Goal: Information Seeking & Learning: Learn about a topic

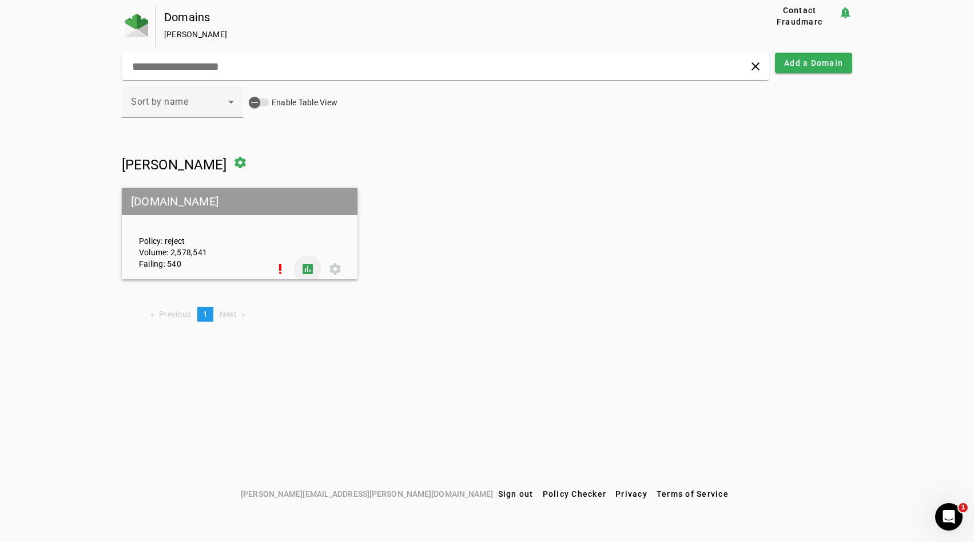
click at [305, 272] on span at bounding box center [307, 268] width 27 height 27
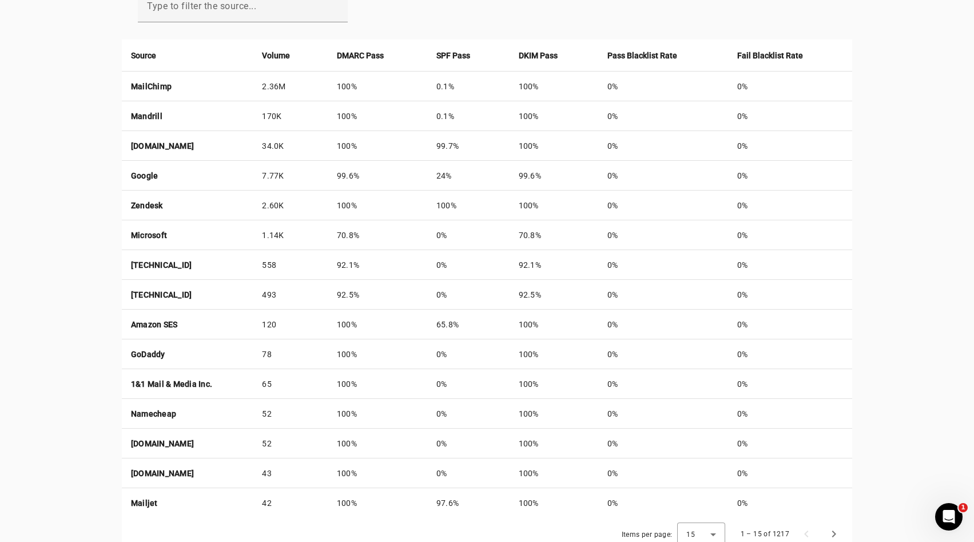
scroll to position [426, 0]
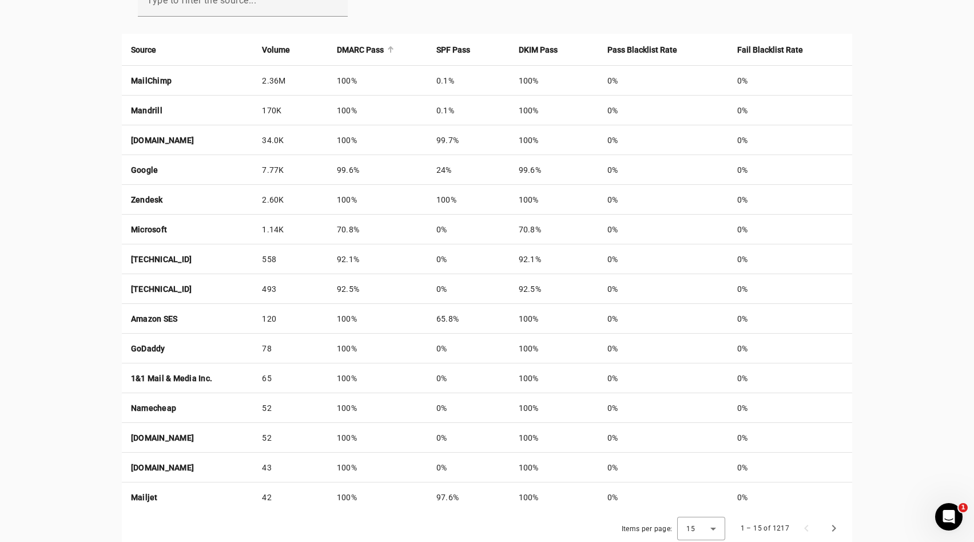
click at [384, 53] on strong "DMARC Pass" at bounding box center [360, 49] width 47 height 13
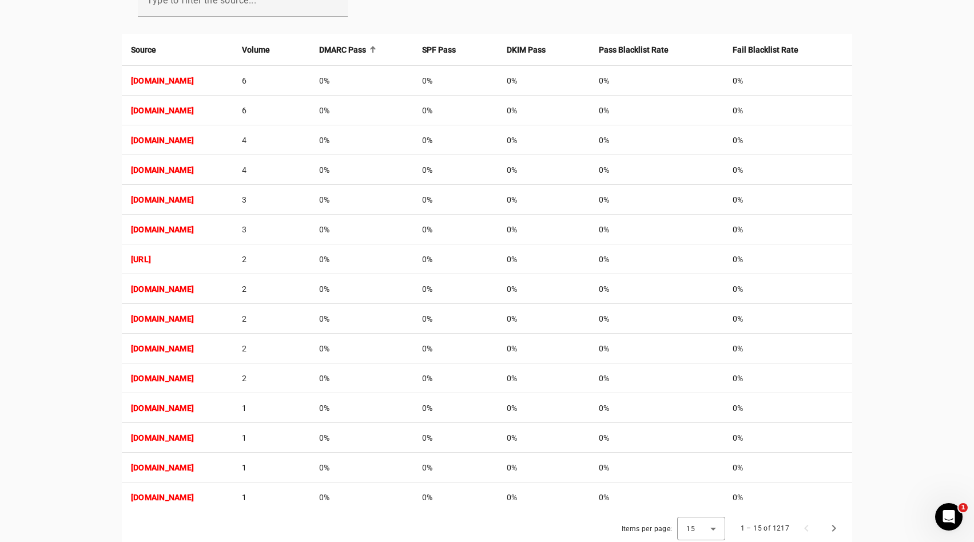
click at [366, 49] on strong "DMARC Pass" at bounding box center [342, 49] width 47 height 13
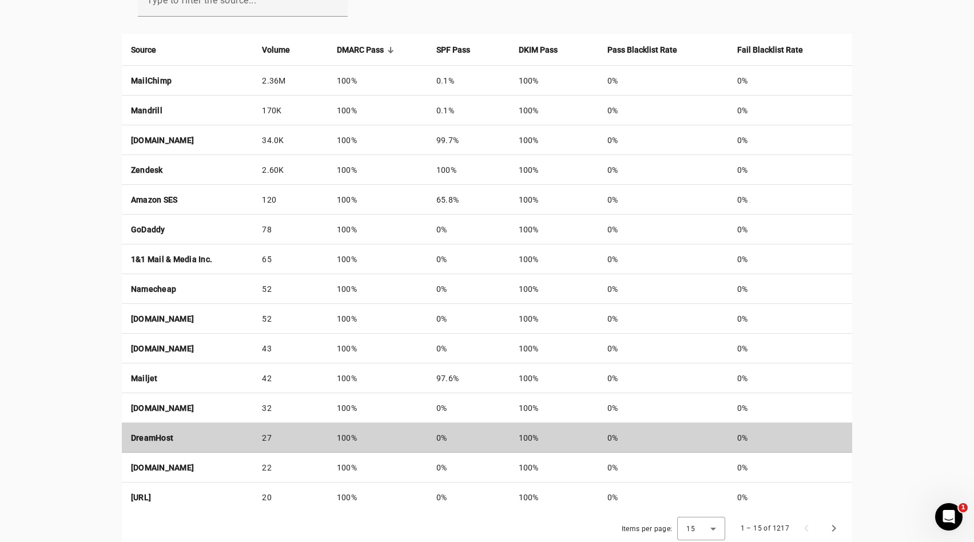
scroll to position [452, 0]
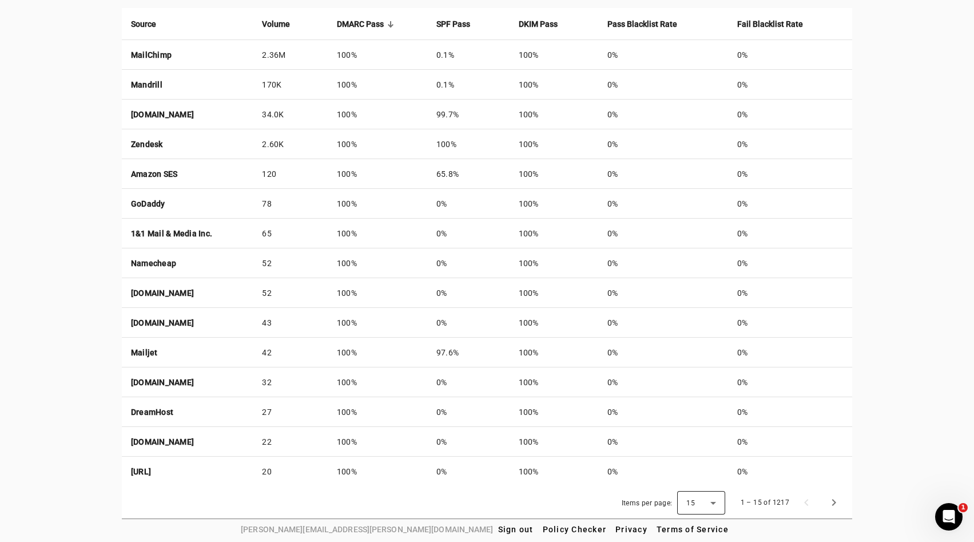
click at [692, 503] on span "15" at bounding box center [691, 503] width 9 height 8
click at [699, 482] on mat-option "50" at bounding box center [703, 470] width 48 height 27
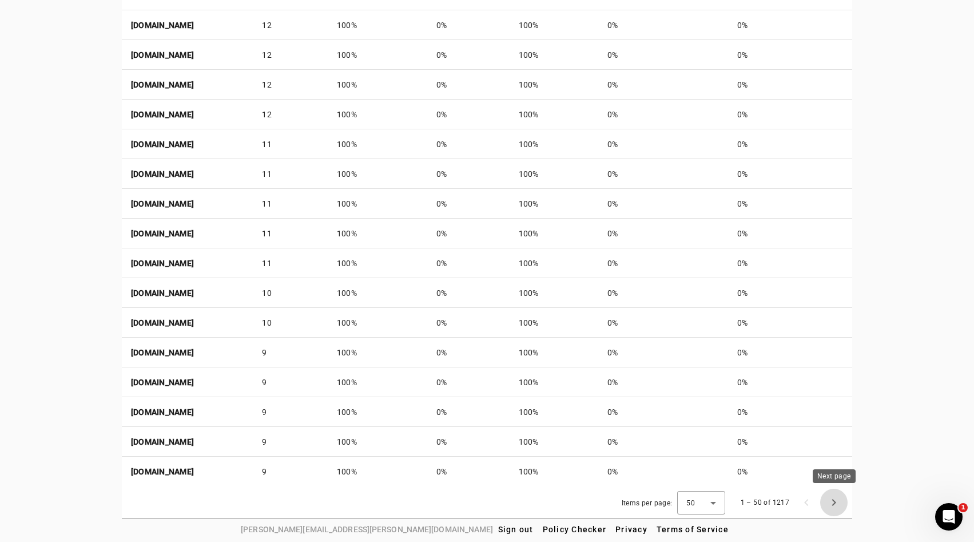
click at [835, 497] on span "Next page" at bounding box center [833, 502] width 27 height 27
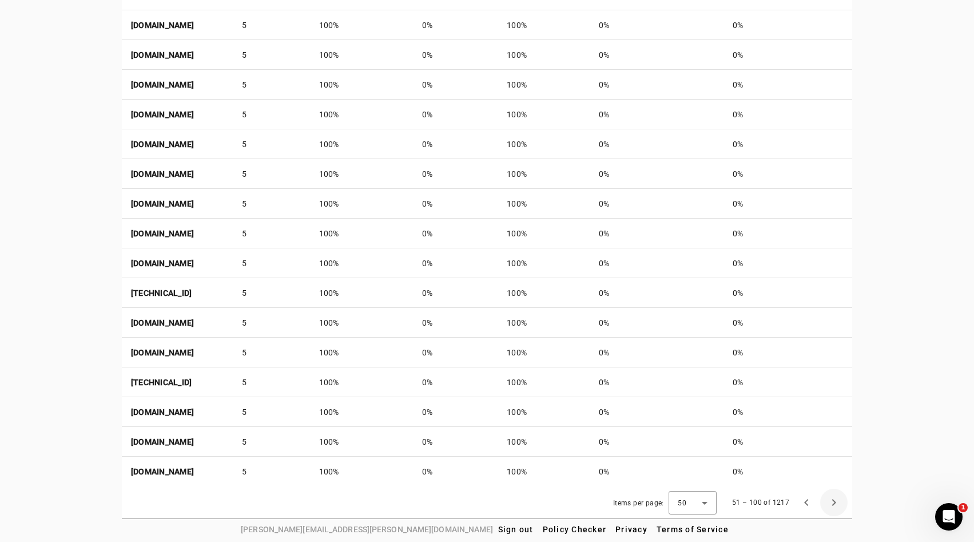
click at [835, 497] on span "Next page" at bounding box center [833, 502] width 27 height 27
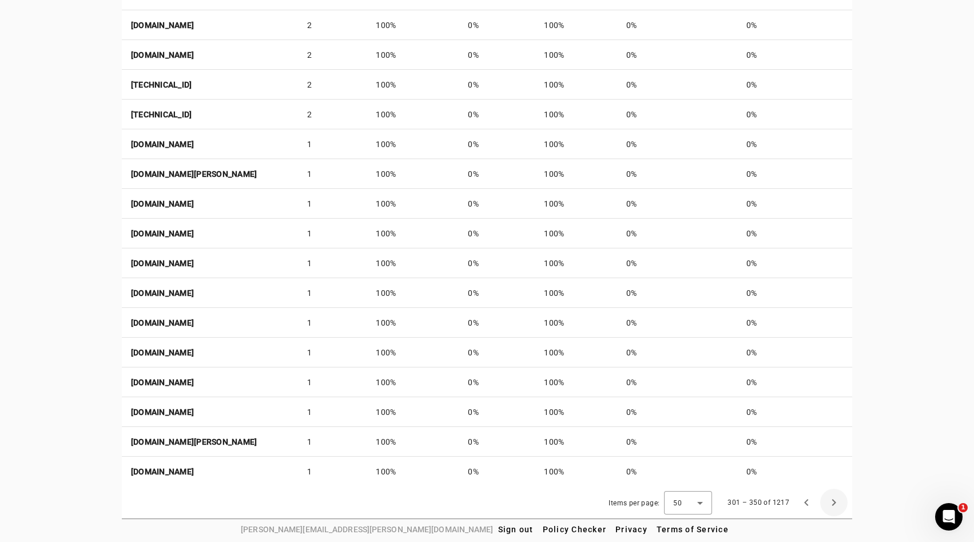
click at [835, 497] on span "Next page" at bounding box center [833, 502] width 27 height 27
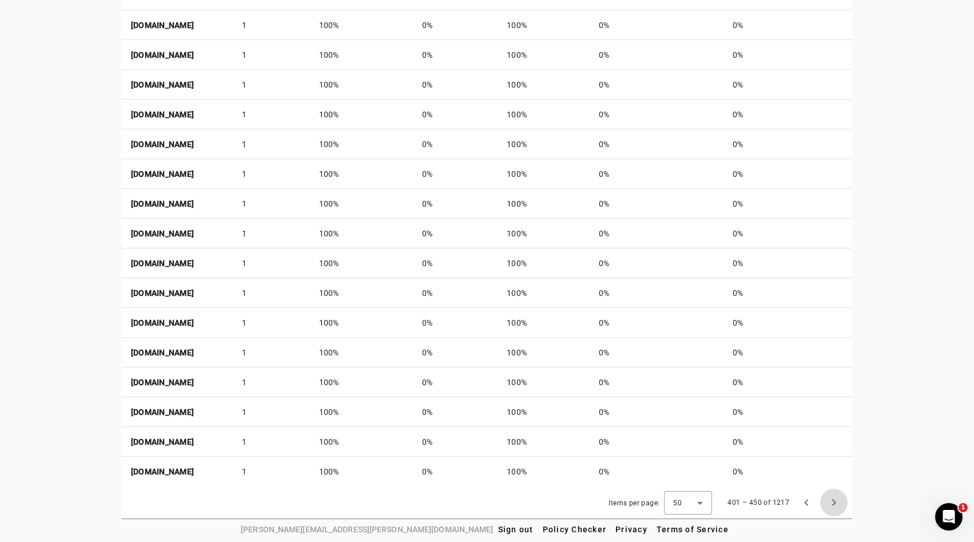
click at [835, 497] on span "Next page" at bounding box center [833, 502] width 27 height 27
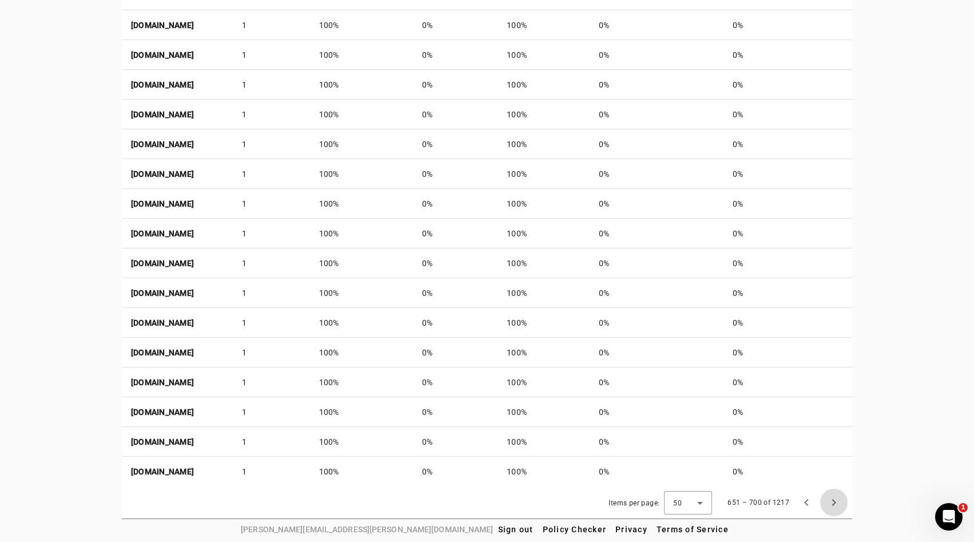
click at [835, 497] on span "Next page" at bounding box center [833, 502] width 27 height 27
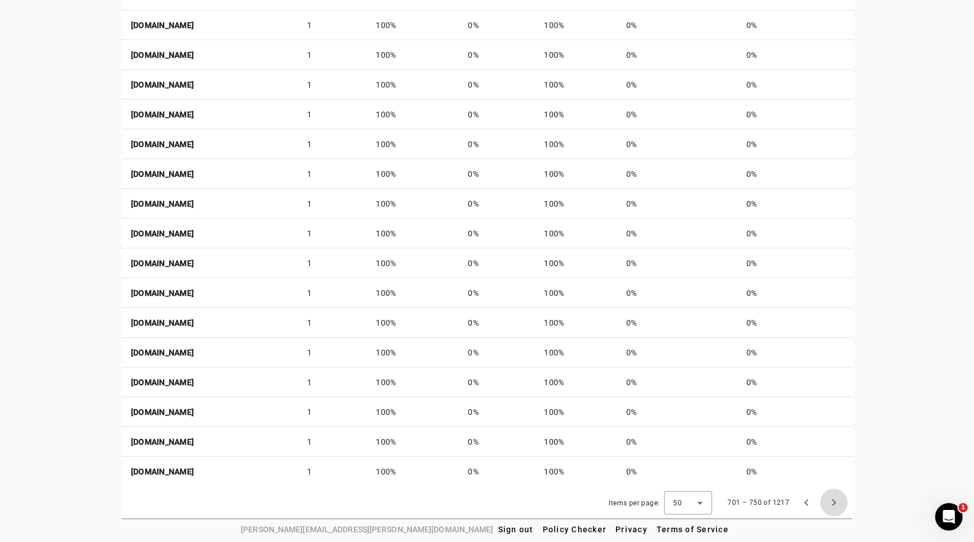
click at [835, 497] on span "Next page" at bounding box center [833, 502] width 27 height 27
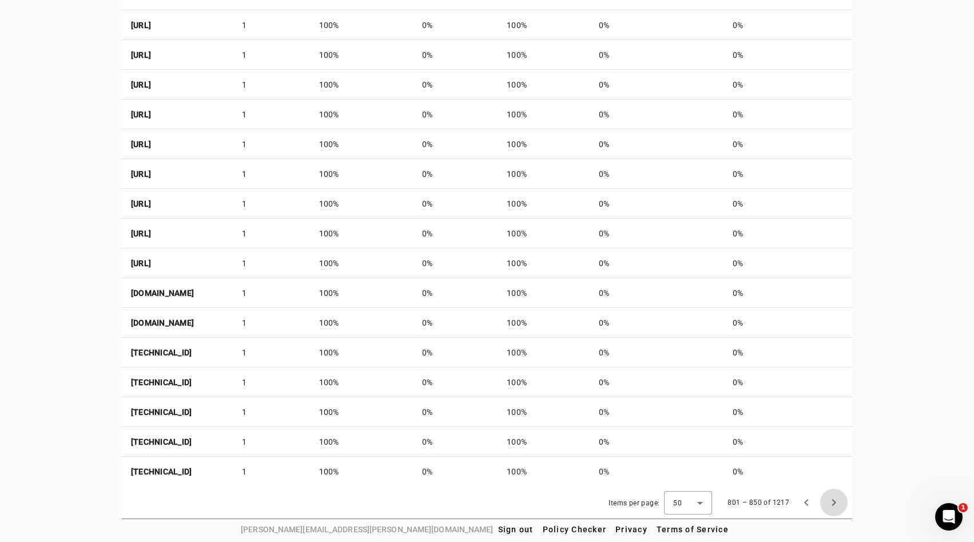
click at [835, 497] on span "Next page" at bounding box center [833, 502] width 27 height 27
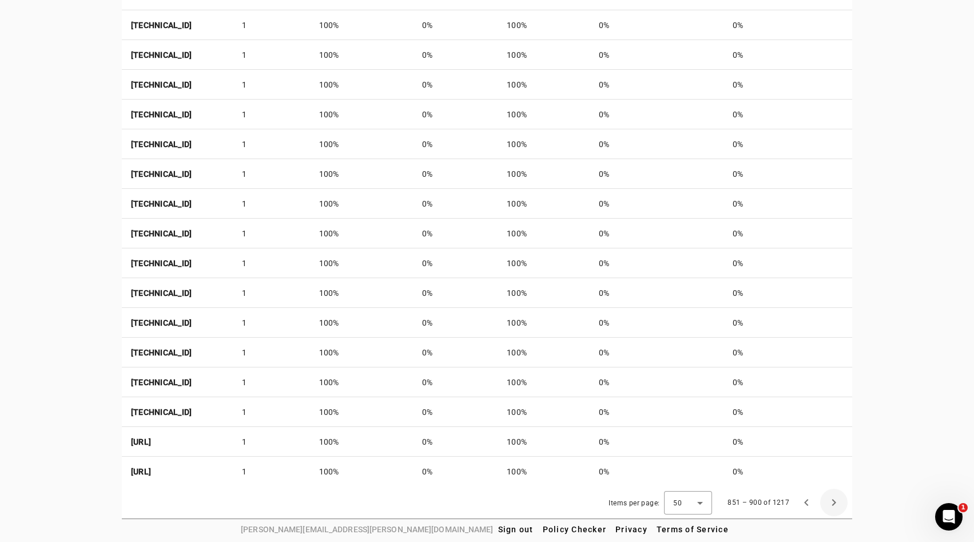
click at [835, 497] on span "Next page" at bounding box center [833, 502] width 27 height 27
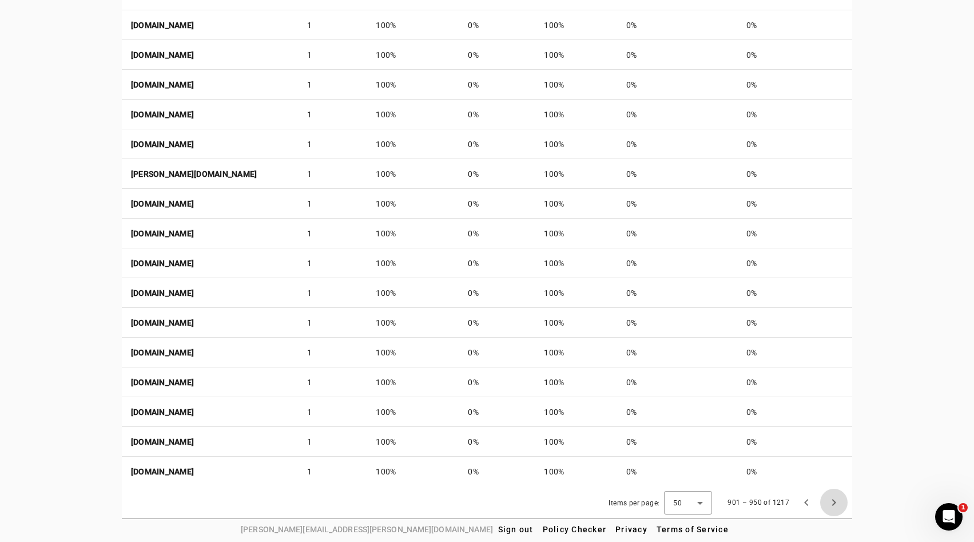
click at [835, 497] on span "Next page" at bounding box center [833, 502] width 27 height 27
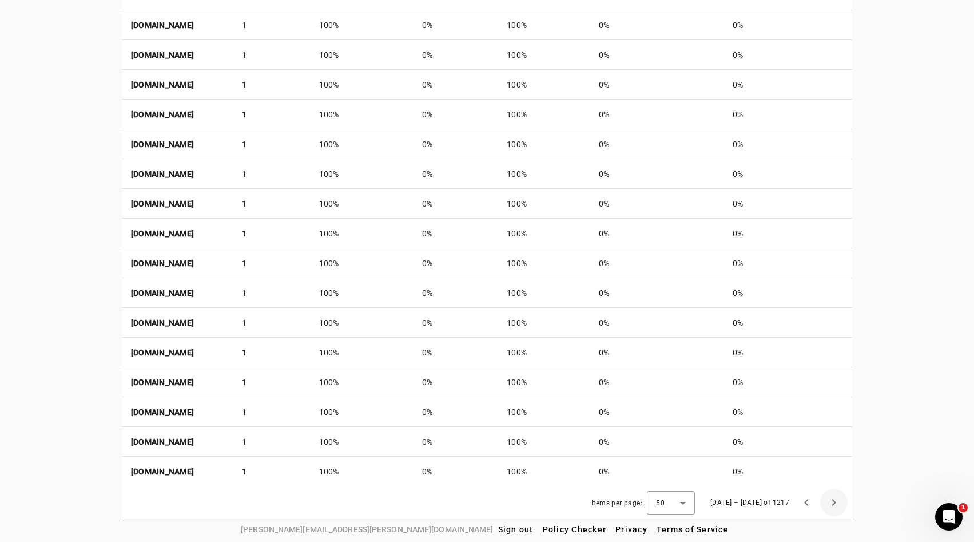
click at [835, 497] on span "Next page" at bounding box center [833, 502] width 27 height 27
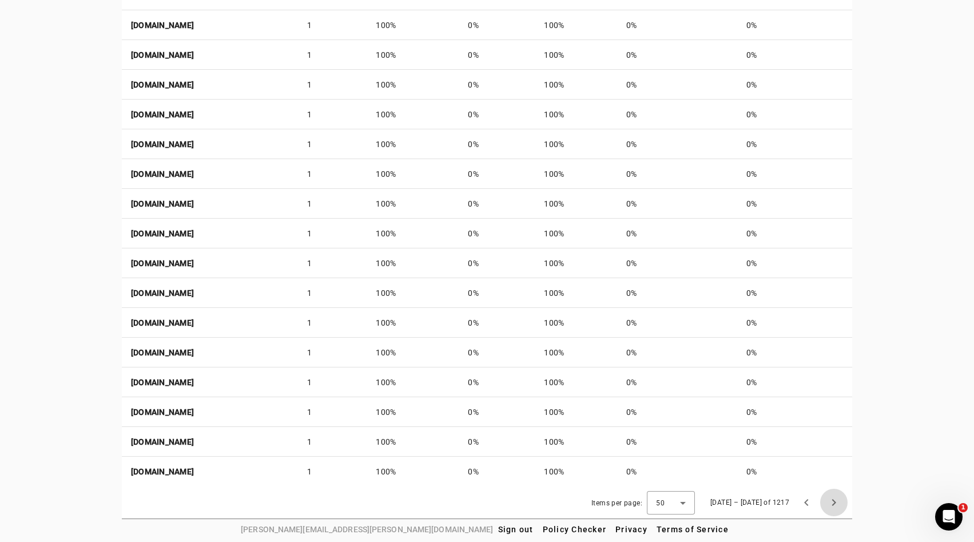
click at [835, 497] on span "Next page" at bounding box center [833, 502] width 27 height 27
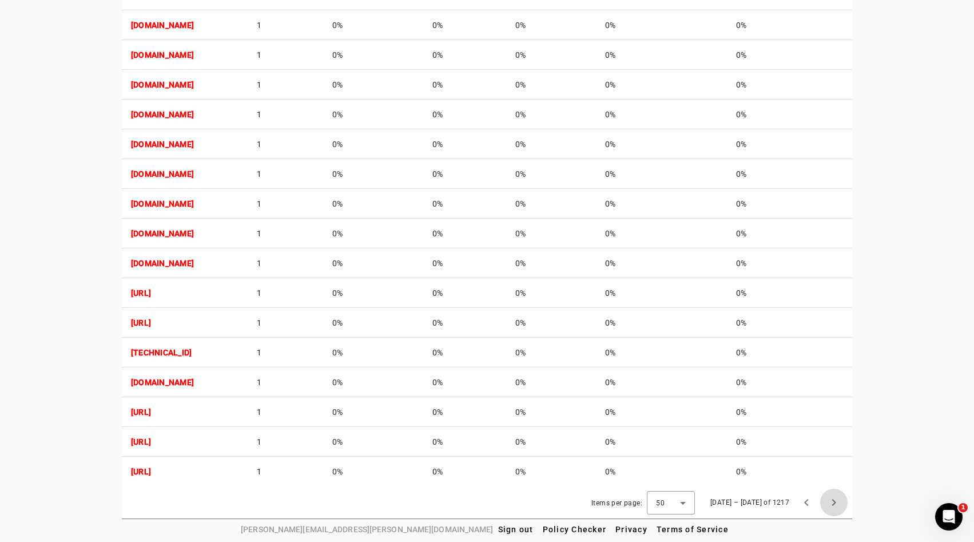
click at [835, 497] on span "Next page" at bounding box center [833, 502] width 27 height 27
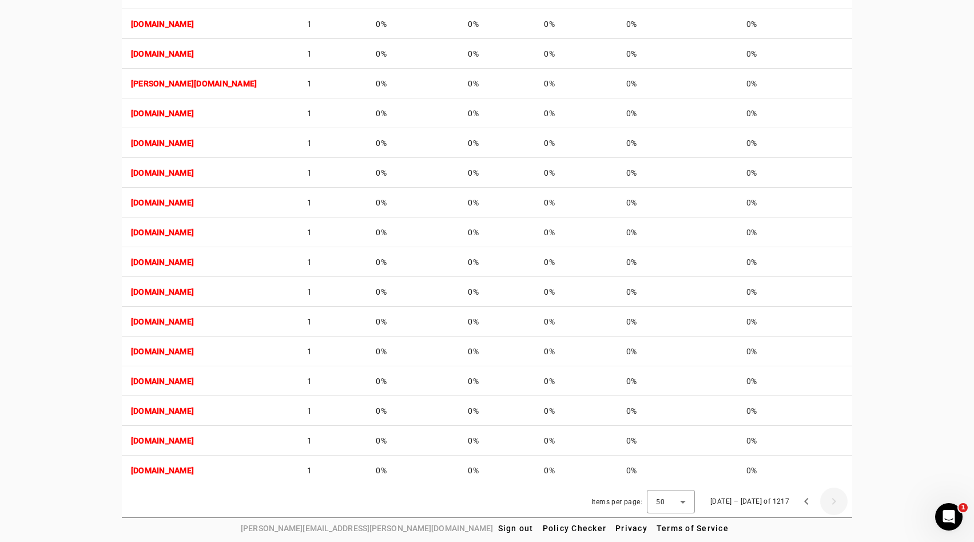
scroll to position [512, 0]
click at [835, 497] on div "[DATE] – [DATE] of 1217" at bounding box center [775, 502] width 146 height 27
click at [800, 499] on span "Previous page" at bounding box center [806, 502] width 27 height 27
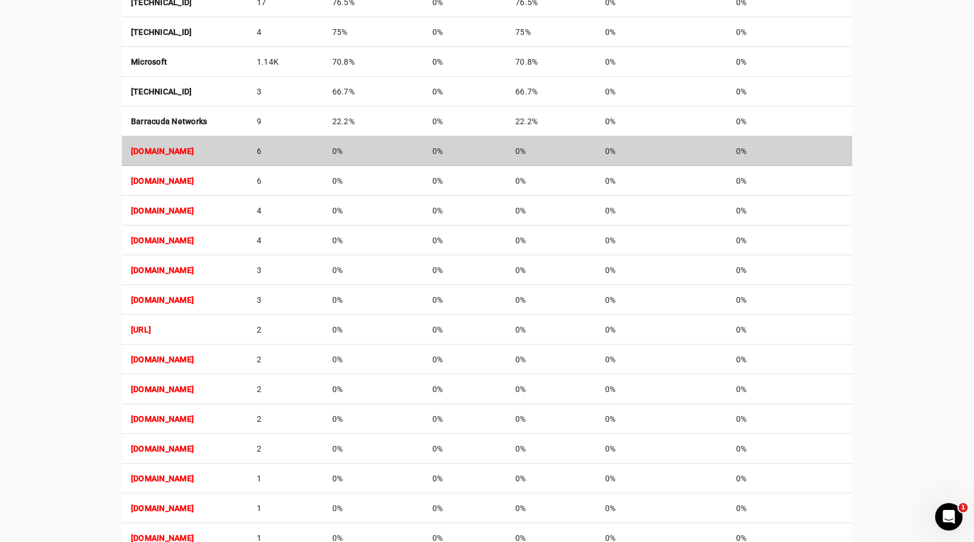
scroll to position [796, 0]
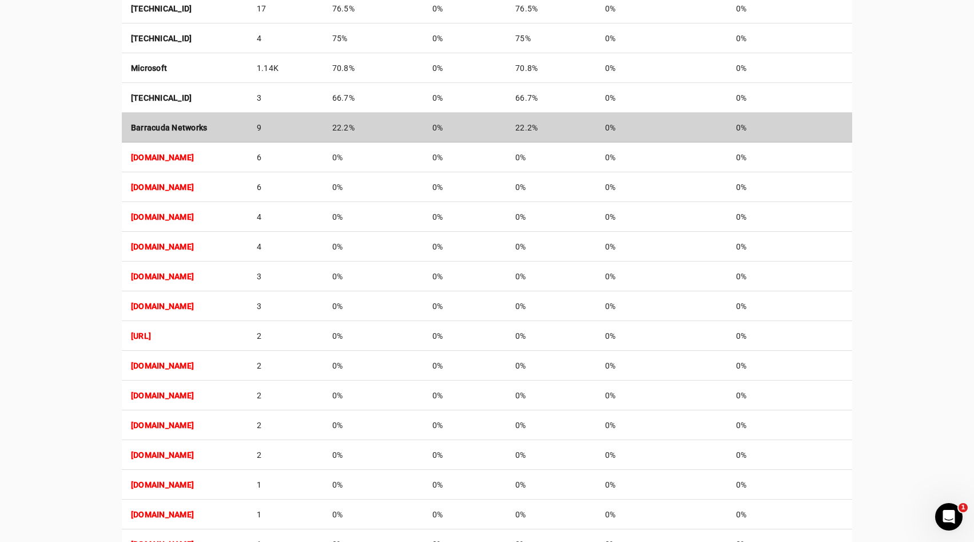
click at [248, 126] on td "Barracuda Networks" at bounding box center [185, 128] width 126 height 30
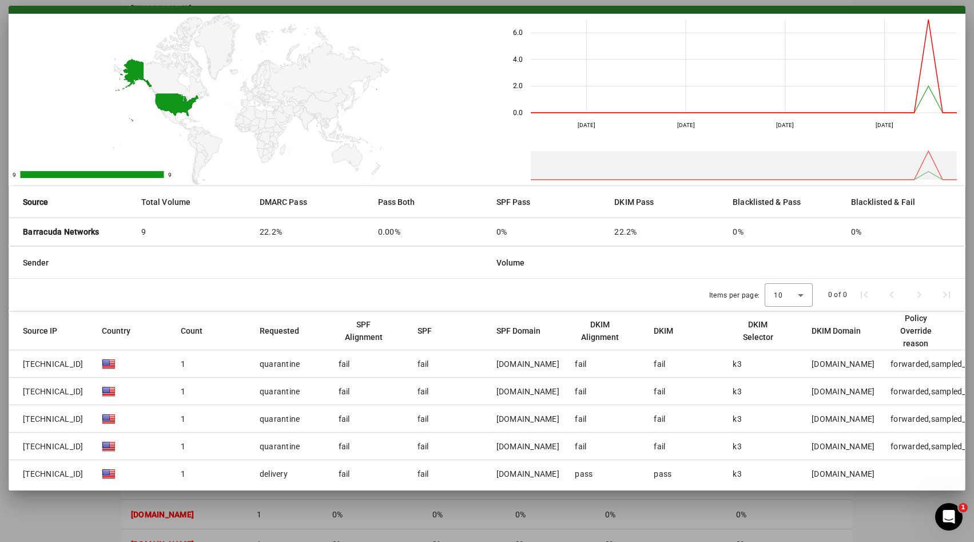
scroll to position [0, 0]
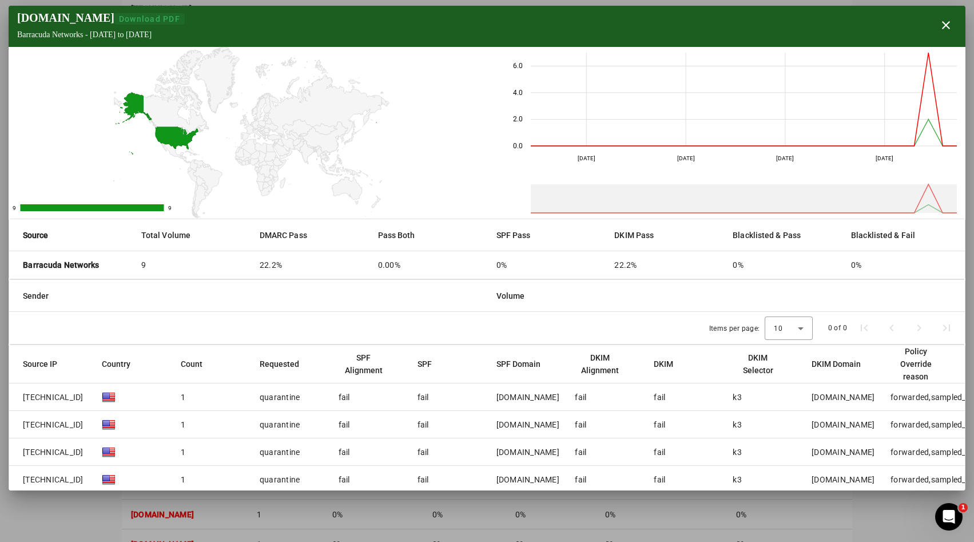
click at [158, 21] on span "Download PDF" at bounding box center [149, 18] width 61 height 9
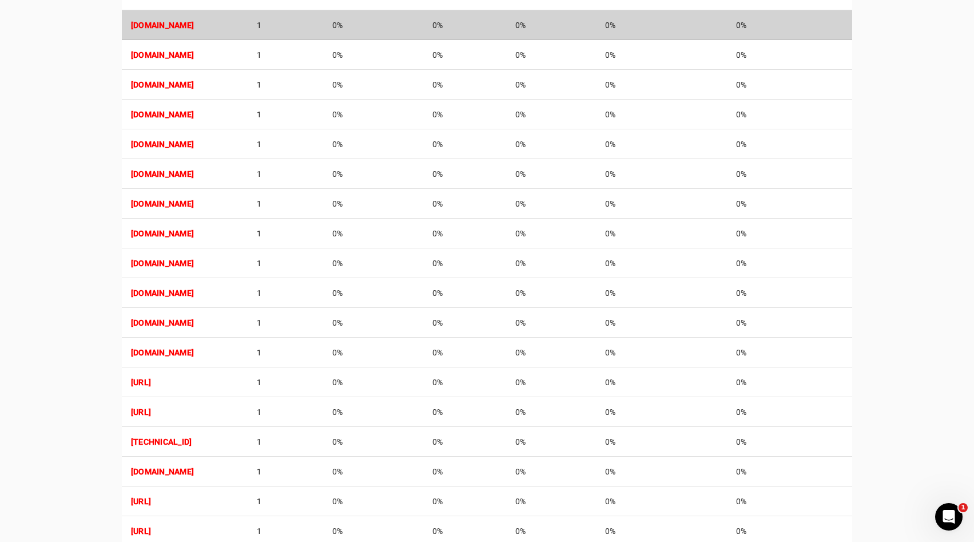
scroll to position [1493, 0]
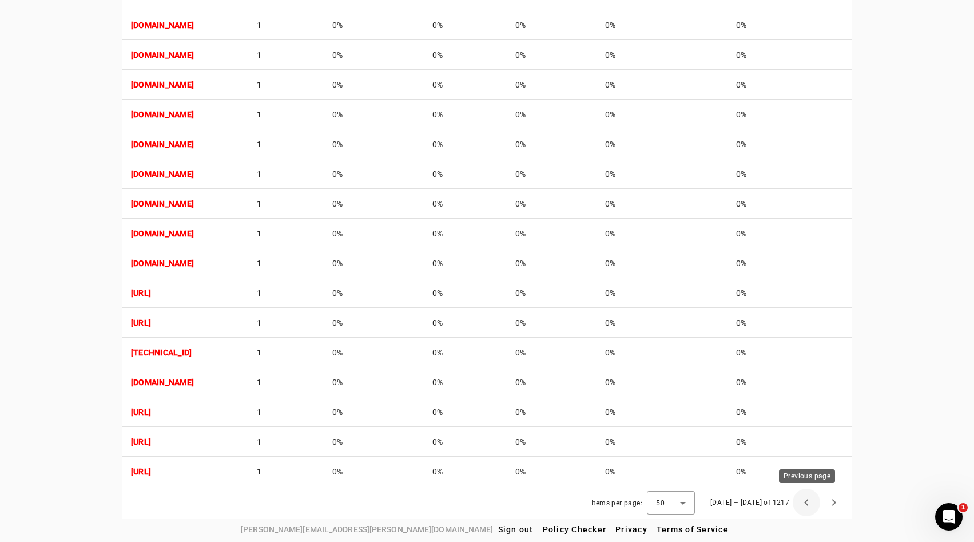
click at [802, 504] on span "Previous page" at bounding box center [806, 502] width 27 height 27
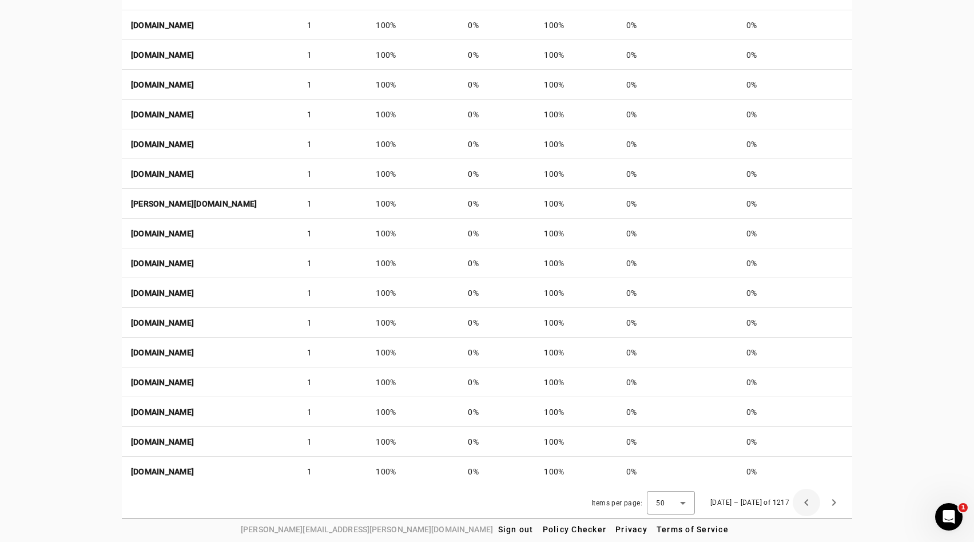
click at [802, 504] on span "Previous page" at bounding box center [806, 502] width 27 height 27
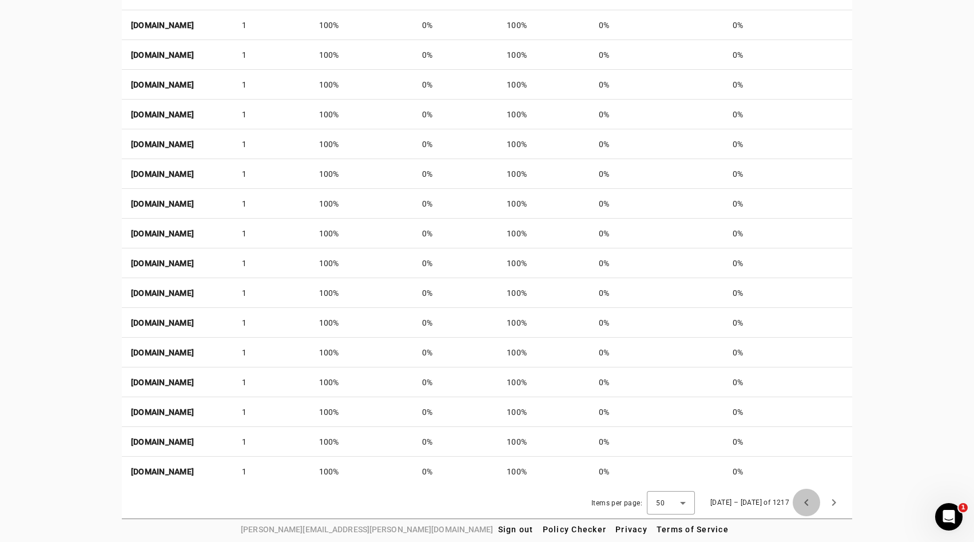
click at [802, 504] on span "Previous page" at bounding box center [806, 502] width 27 height 27
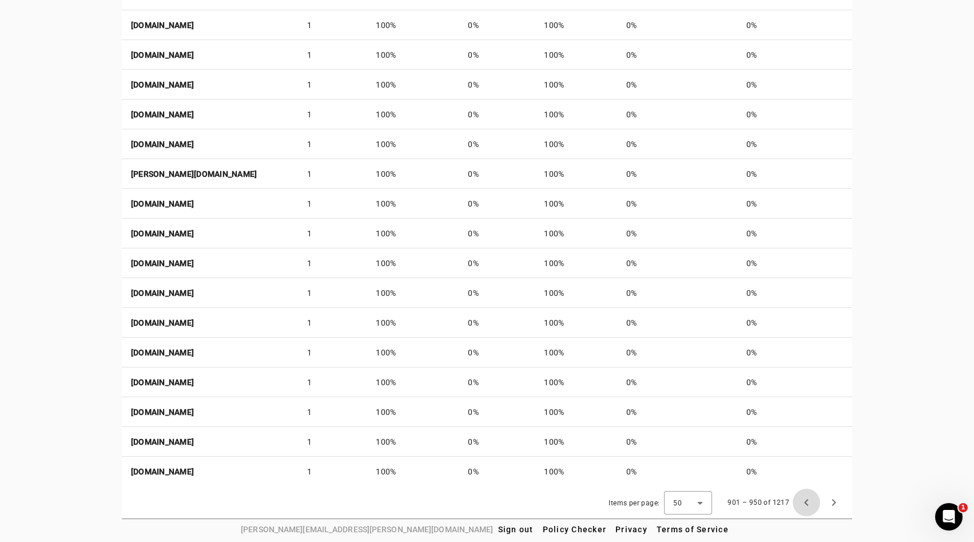
click at [802, 504] on span "Previous page" at bounding box center [806, 502] width 27 height 27
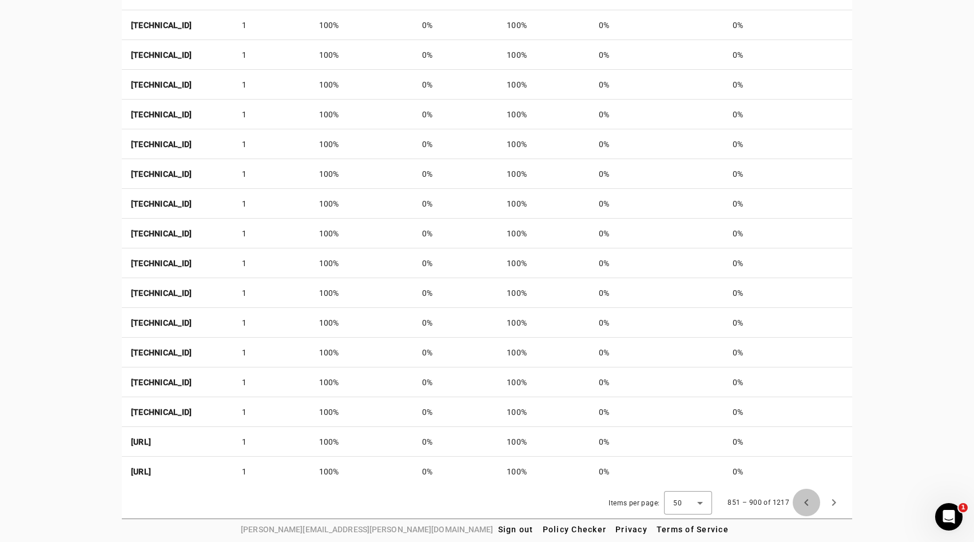
click at [802, 504] on span "Previous page" at bounding box center [806, 502] width 27 height 27
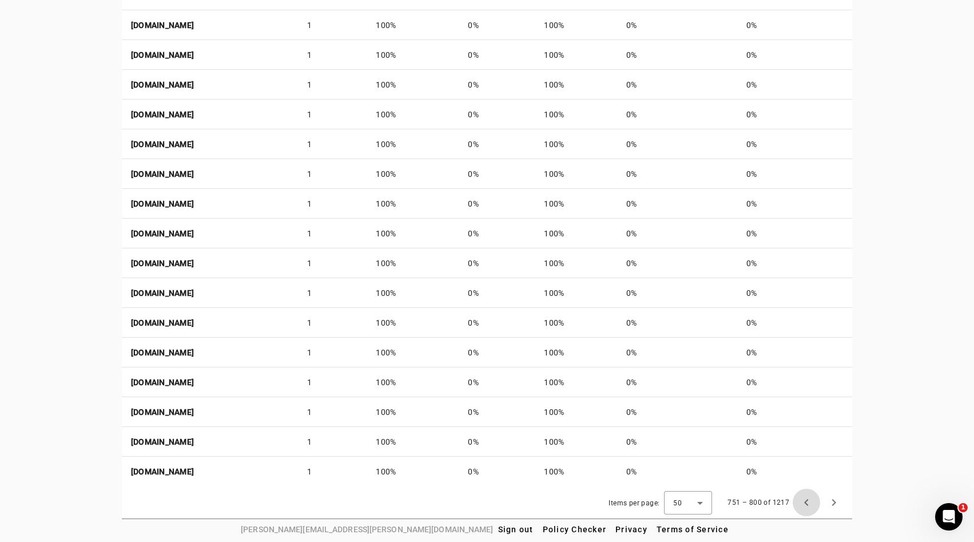
click at [802, 504] on span "Previous page" at bounding box center [806, 502] width 27 height 27
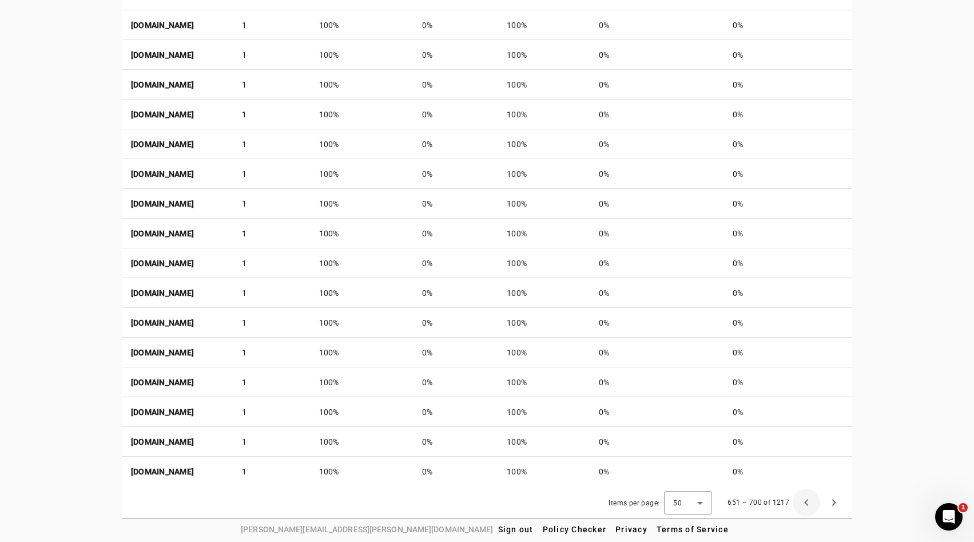
click at [802, 504] on span "Previous page" at bounding box center [806, 502] width 27 height 27
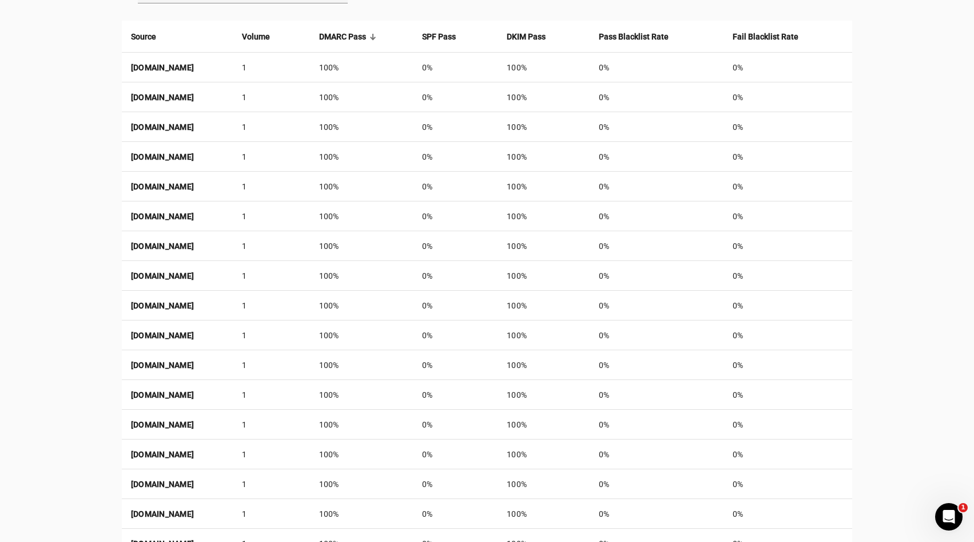
scroll to position [362, 0]
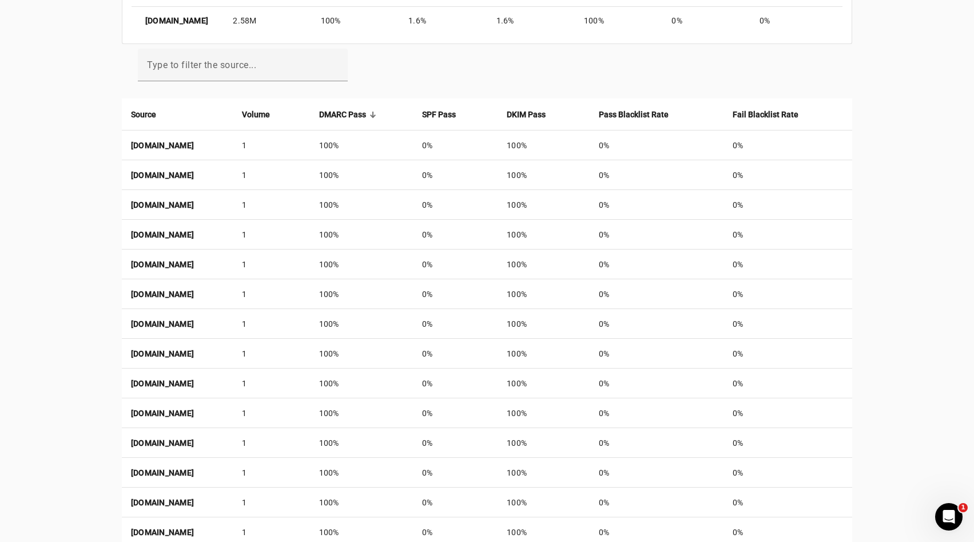
click at [404, 112] on div "DMARC Pass" at bounding box center [361, 114] width 85 height 13
click at [270, 109] on strong "Volume" at bounding box center [256, 114] width 28 height 13
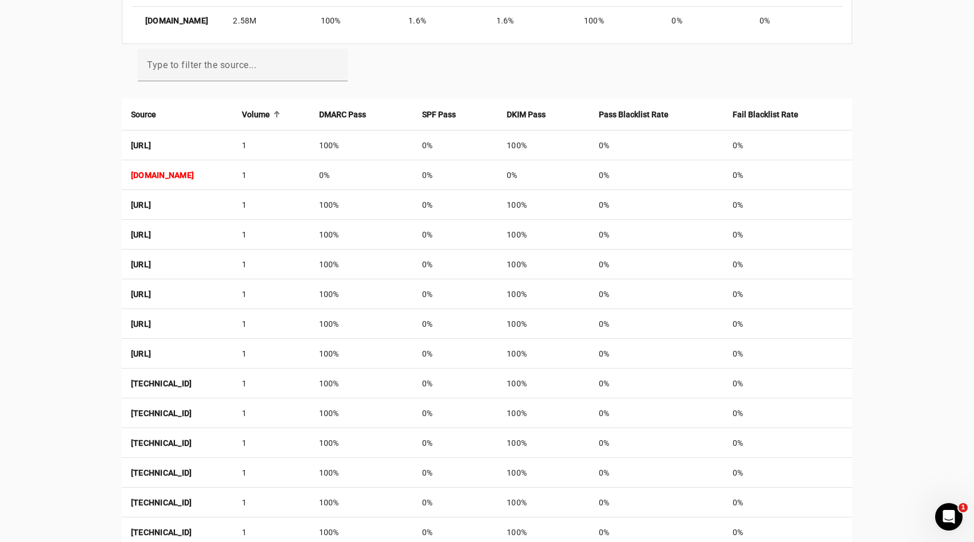
click at [280, 112] on div at bounding box center [277, 112] width 3 height 3
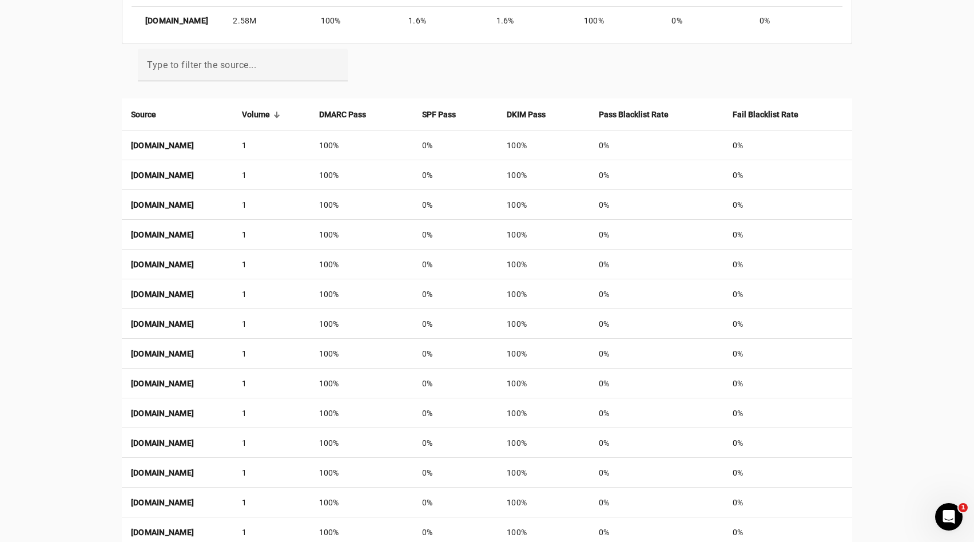
click at [270, 112] on strong "Volume" at bounding box center [256, 114] width 28 height 13
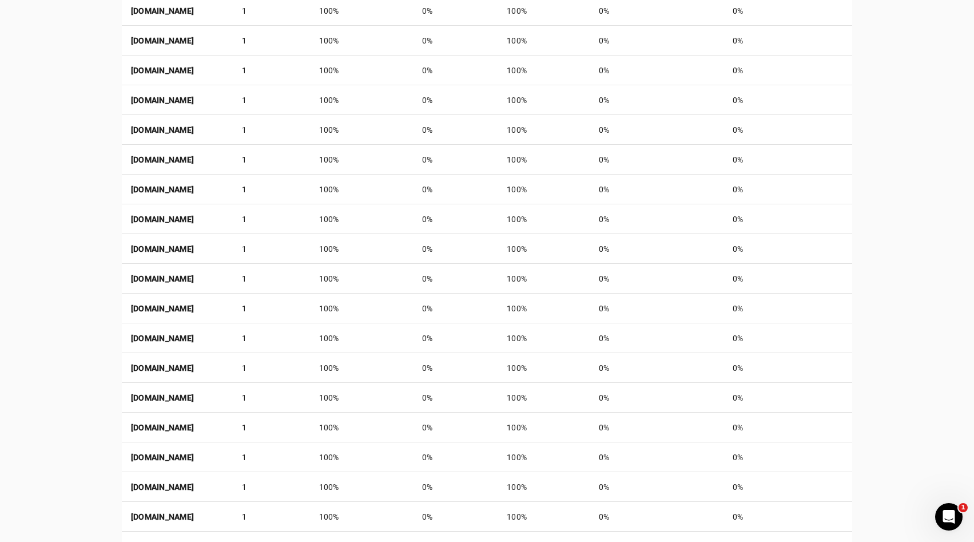
scroll to position [1493, 0]
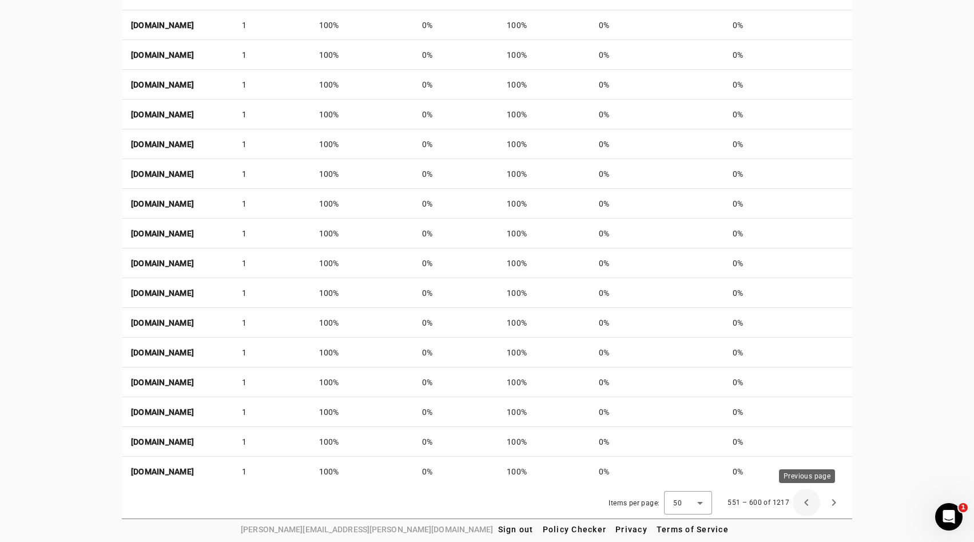
click at [805, 502] on span "Previous page" at bounding box center [806, 502] width 27 height 27
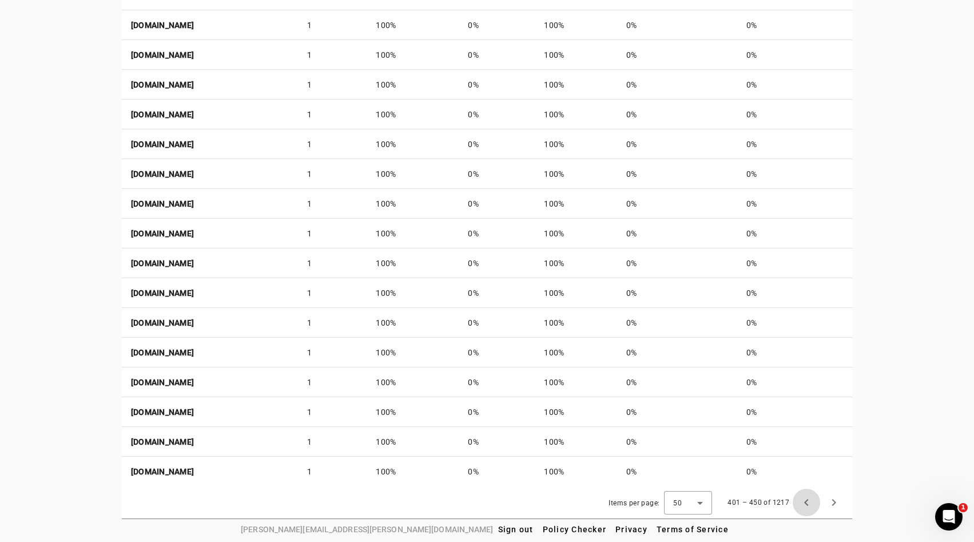
click at [805, 502] on span "Previous page" at bounding box center [806, 502] width 27 height 27
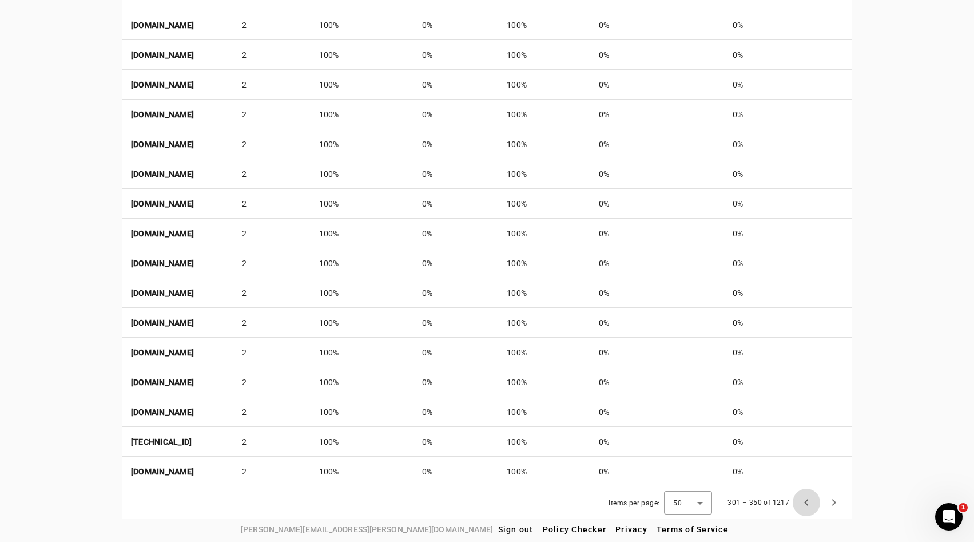
click at [805, 502] on span "Previous page" at bounding box center [806, 502] width 27 height 27
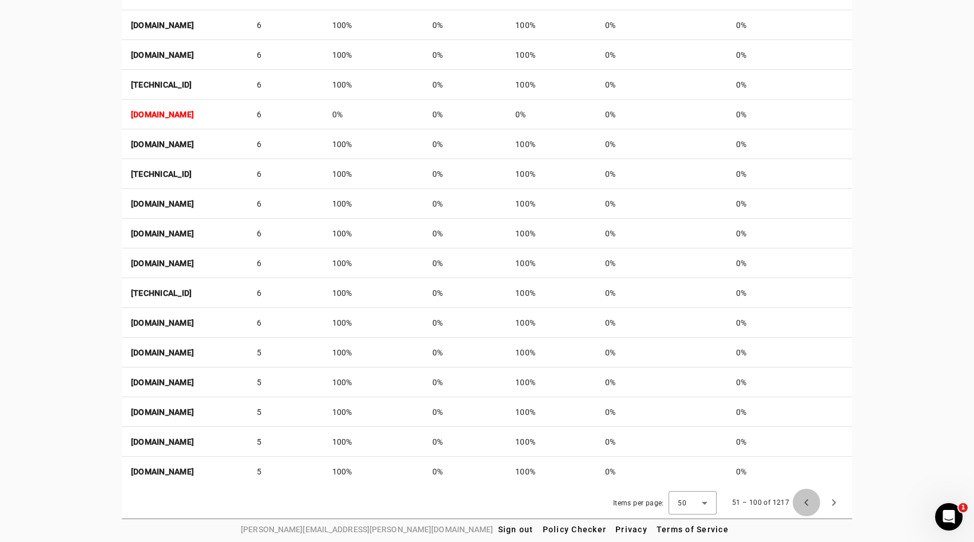
click at [805, 502] on span "Previous page" at bounding box center [806, 502] width 27 height 27
click at [805, 502] on div "51 – 100 of 1217" at bounding box center [786, 502] width 124 height 27
click at [805, 502] on div "1 – 50 of 1217" at bounding box center [790, 502] width 116 height 27
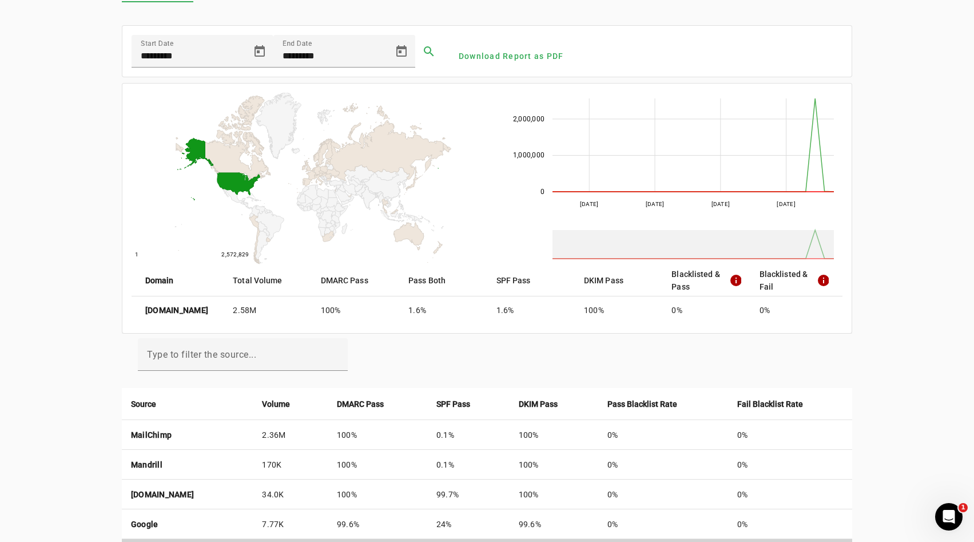
scroll to position [0, 0]
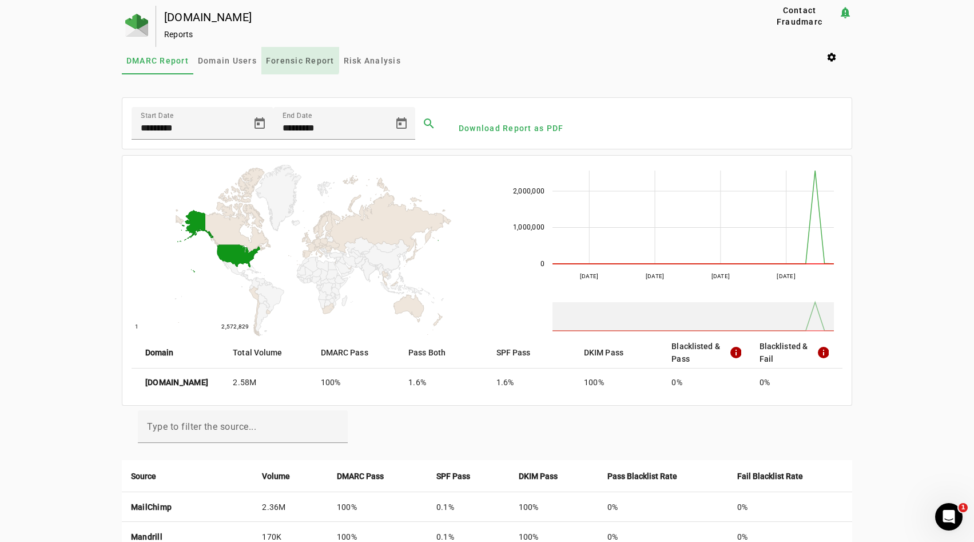
click at [296, 54] on span "Forensic Report" at bounding box center [300, 60] width 69 height 27
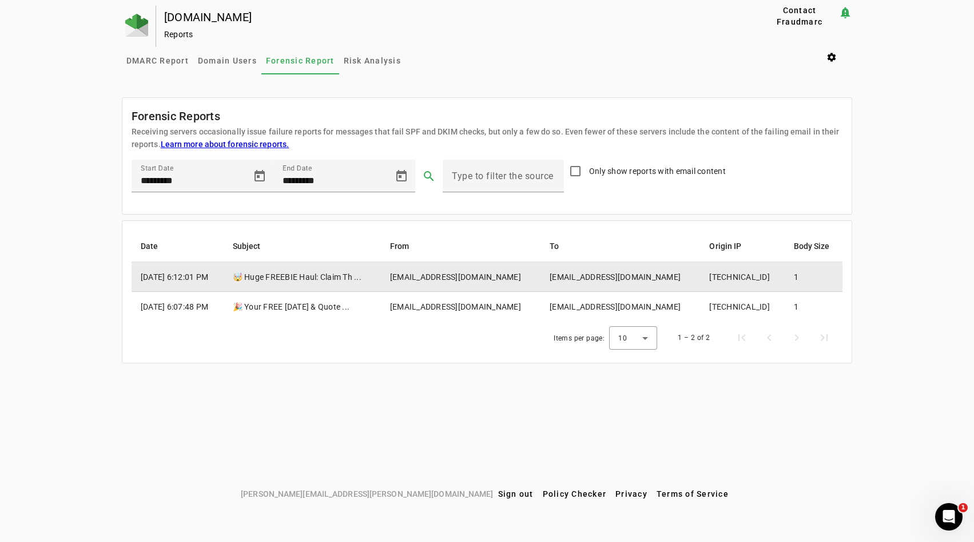
click at [213, 273] on td "[DATE] 6:12:01 PM" at bounding box center [178, 277] width 92 height 30
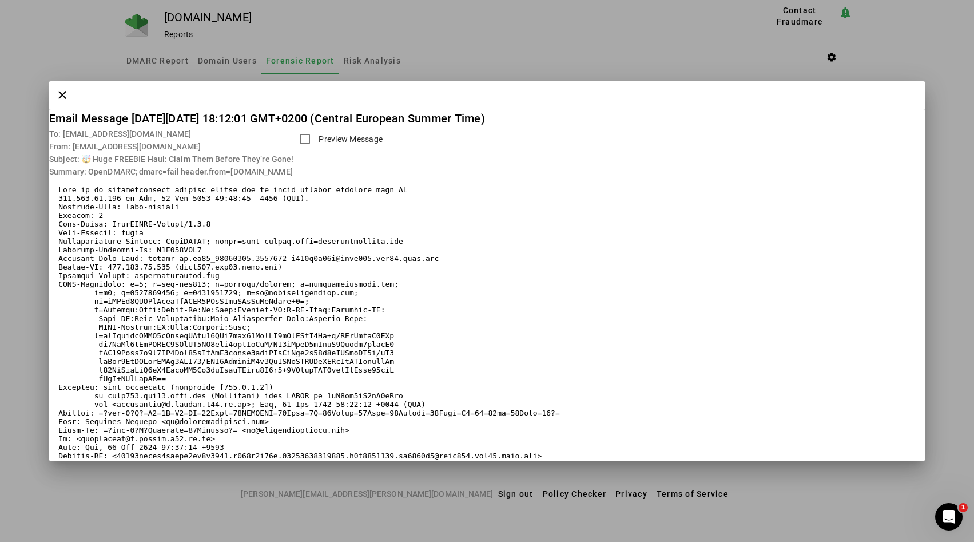
click at [378, 140] on label "Preview Message" at bounding box center [349, 138] width 66 height 11
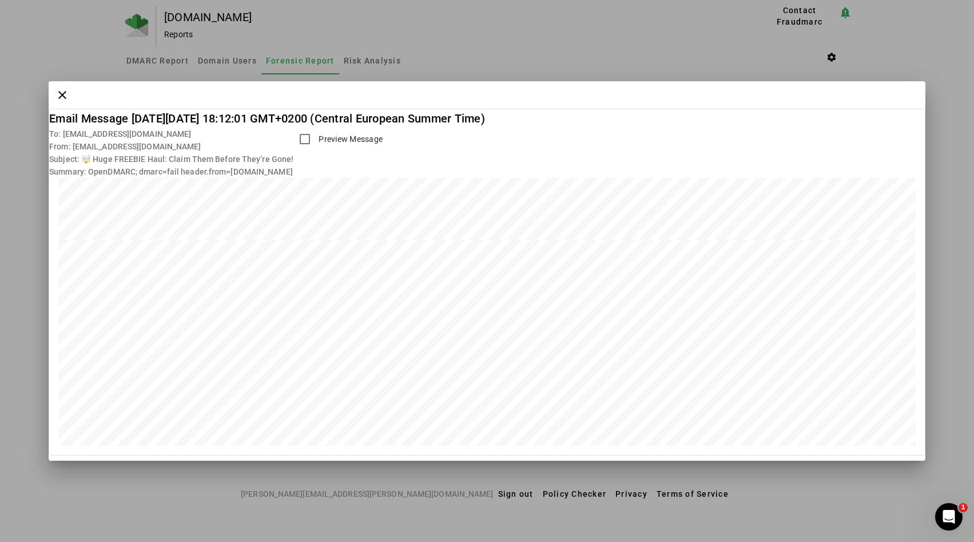
click at [378, 140] on label "Preview Message" at bounding box center [349, 138] width 66 height 11
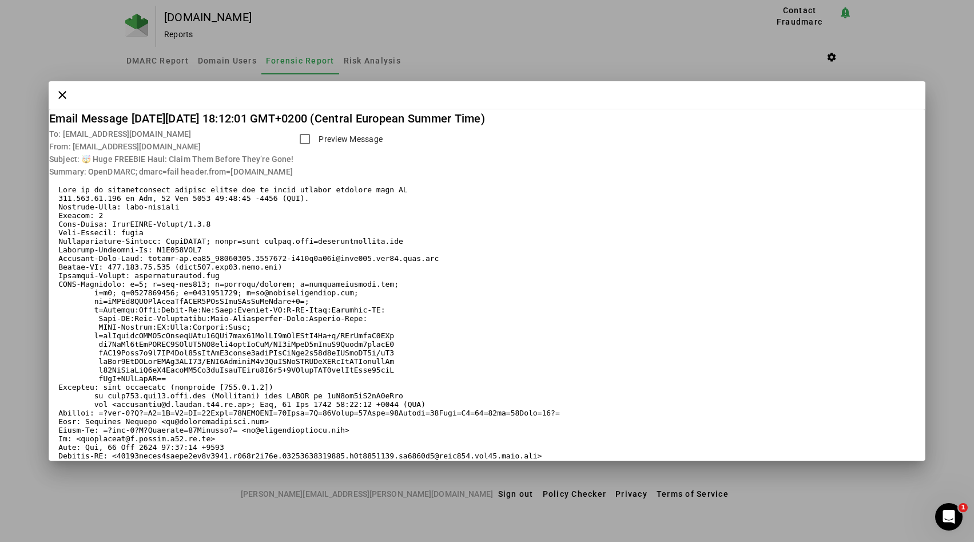
drag, startPoint x: 149, startPoint y: 446, endPoint x: 51, endPoint y: 185, distance: 278.6
click at [51, 185] on mat-card-content "The message doesn't support preview" at bounding box center [487, 482] width 876 height 608
copy pre "This is an authentication failure report for an email message received from IP …"
click at [619, 43] on div at bounding box center [487, 271] width 974 height 542
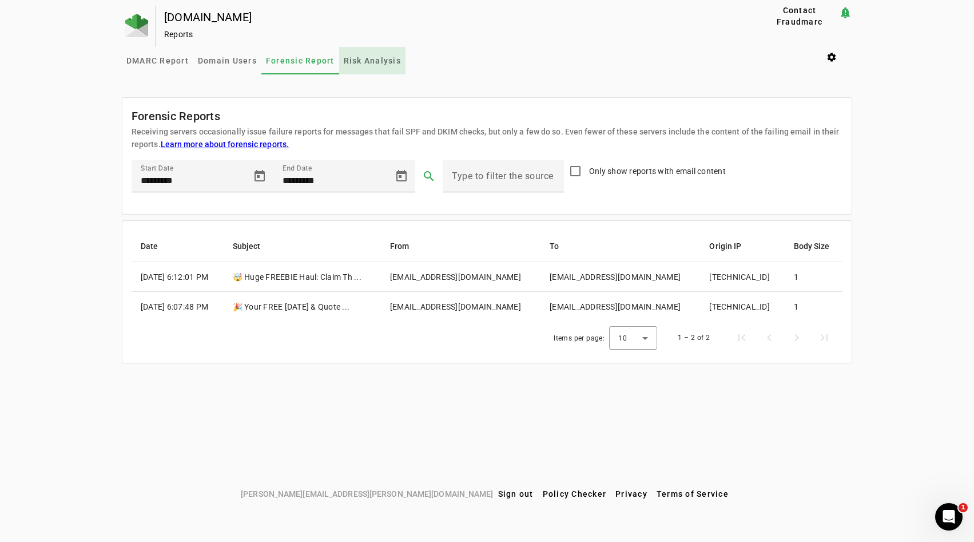
click at [349, 67] on span "Risk Analysis" at bounding box center [372, 60] width 57 height 27
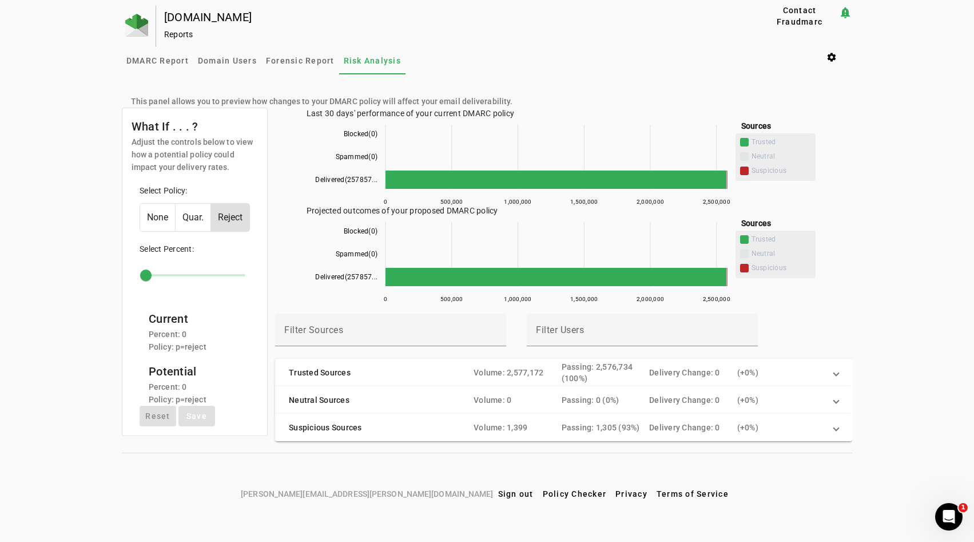
click at [465, 419] on mat-expansion-panel-header "Suspicious Sources Volume: 1,399 Passing: 1,305 (93%) Delivery Change: 0 ( + 0%)" at bounding box center [563, 427] width 577 height 27
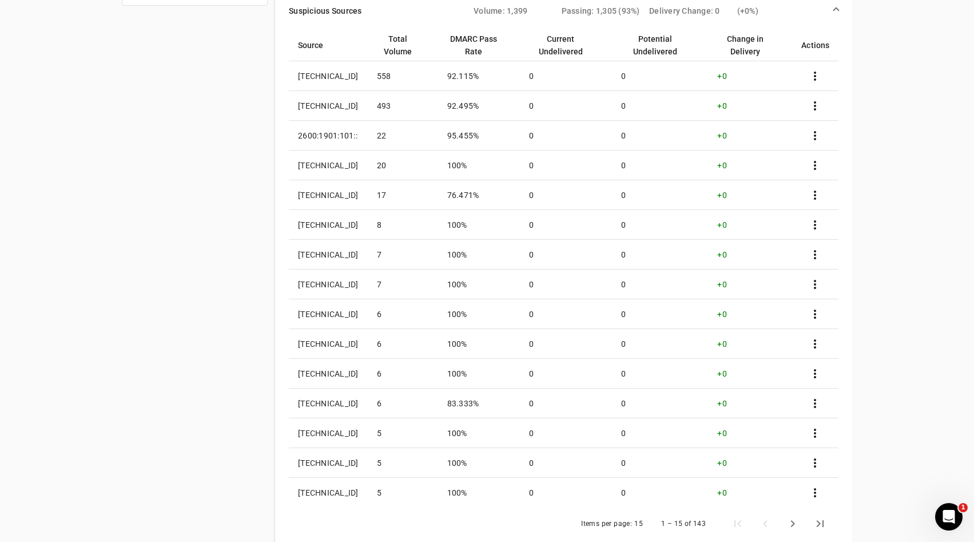
scroll to position [473, 0]
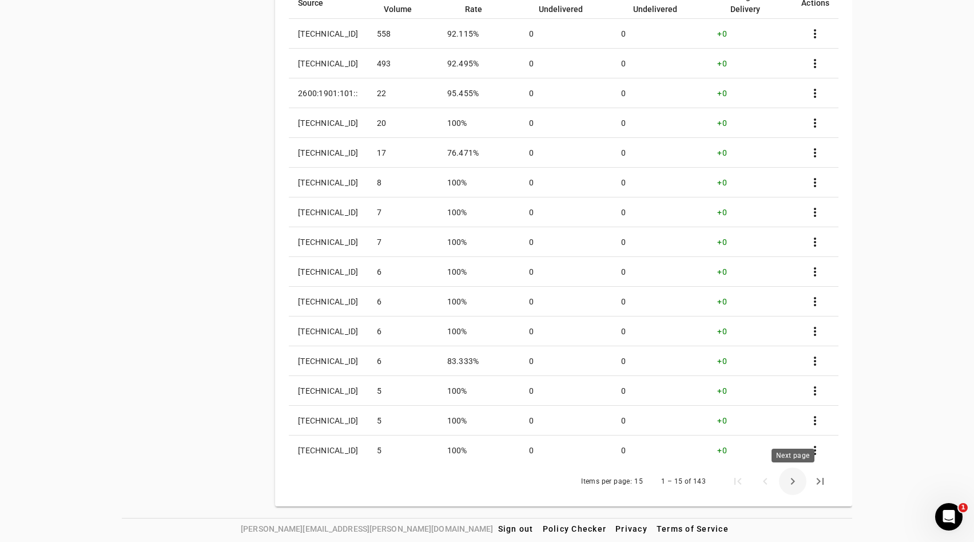
click at [798, 480] on span "Next page" at bounding box center [792, 480] width 27 height 27
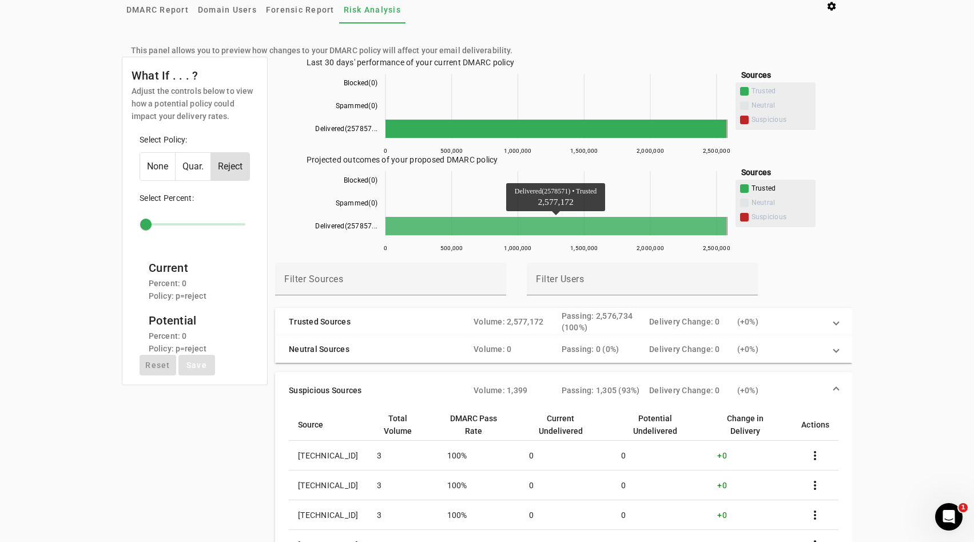
scroll to position [0, 0]
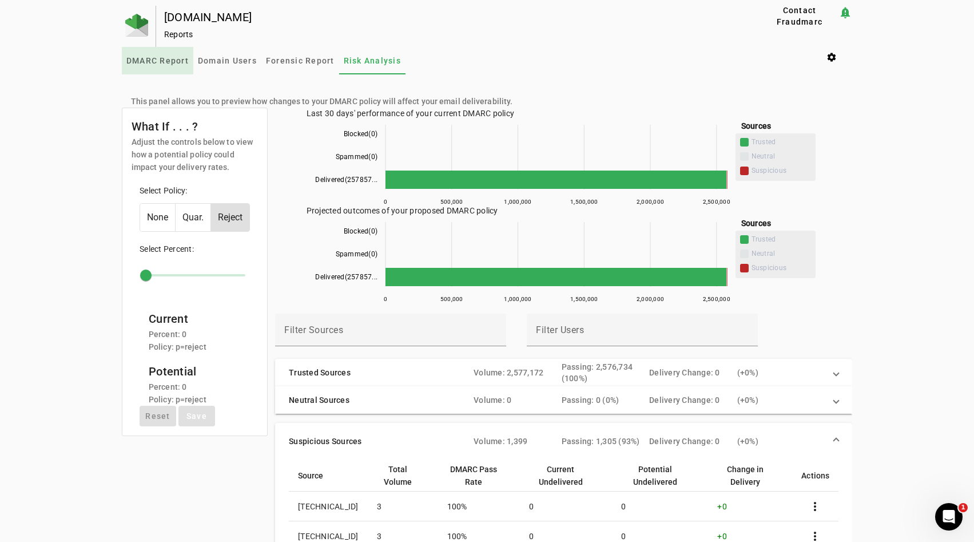
click at [183, 60] on span "DMARC Report" at bounding box center [157, 61] width 62 height 8
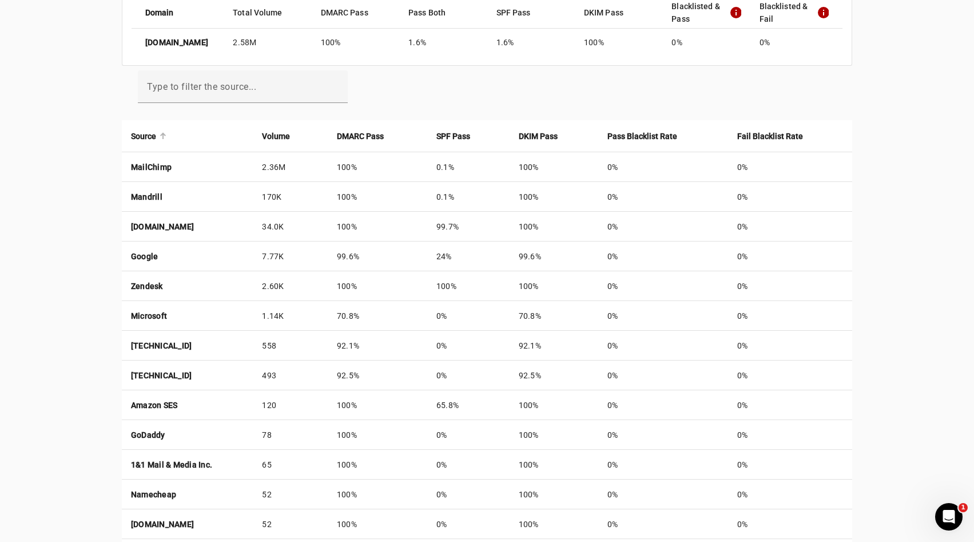
scroll to position [348, 0]
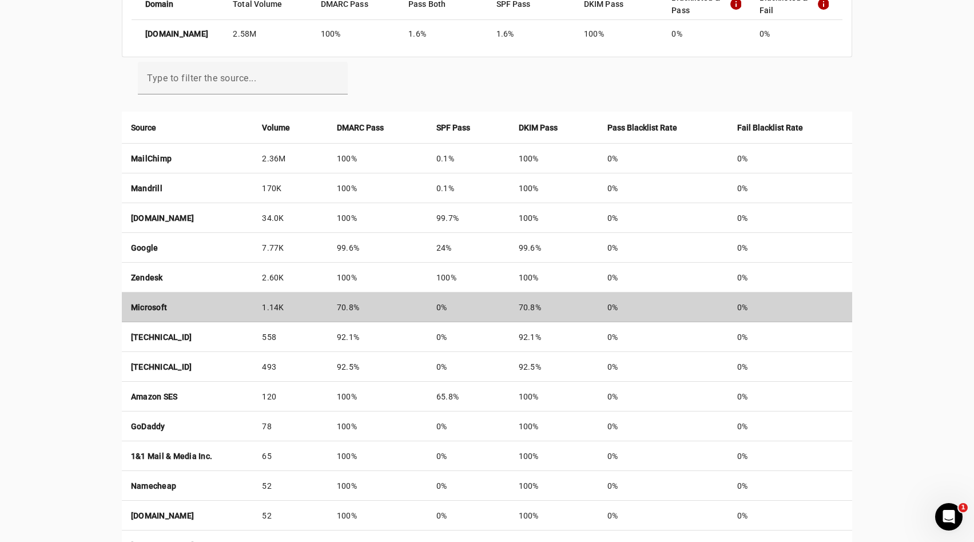
click at [319, 303] on td "1.14K" at bounding box center [290, 307] width 74 height 30
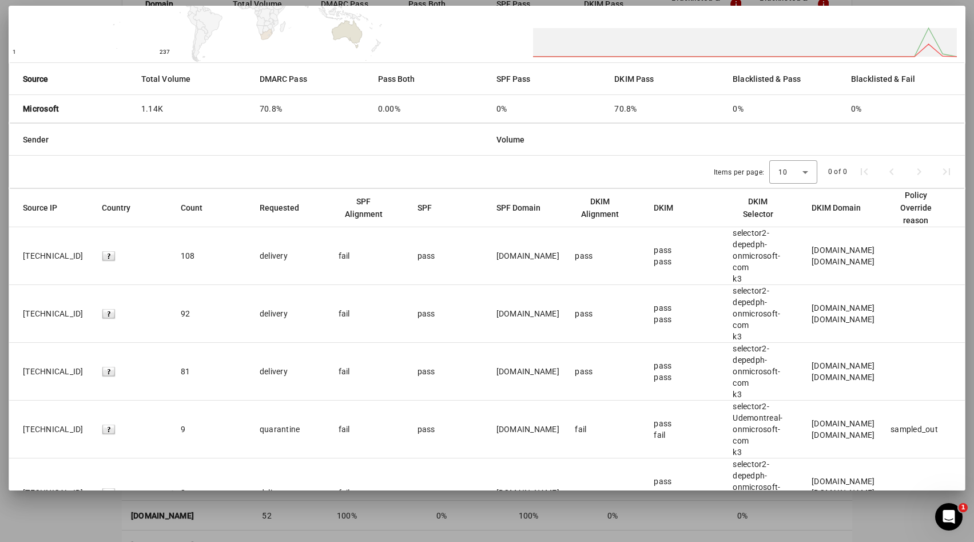
scroll to position [225, 0]
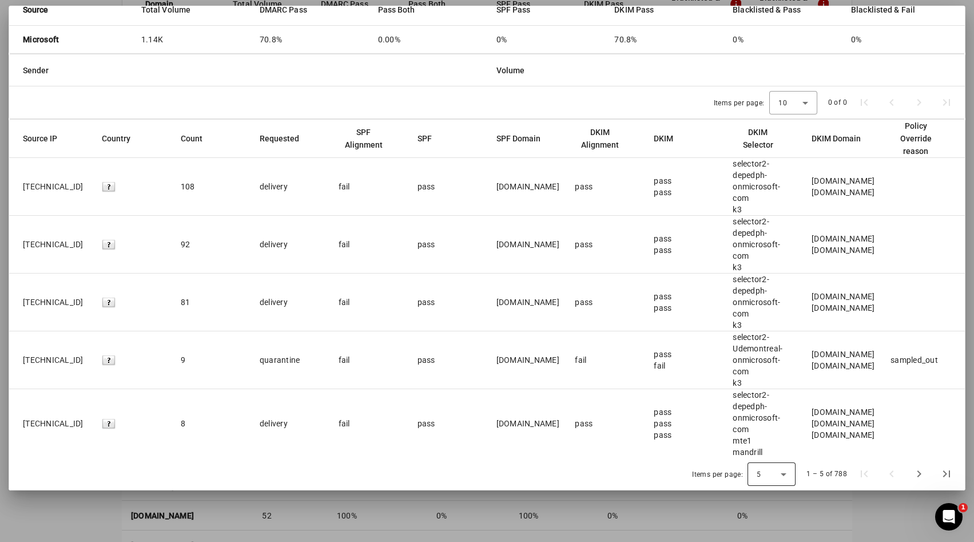
click at [763, 477] on div "5" at bounding box center [769, 474] width 24 height 10
click at [767, 447] on span "50" at bounding box center [763, 444] width 11 height 14
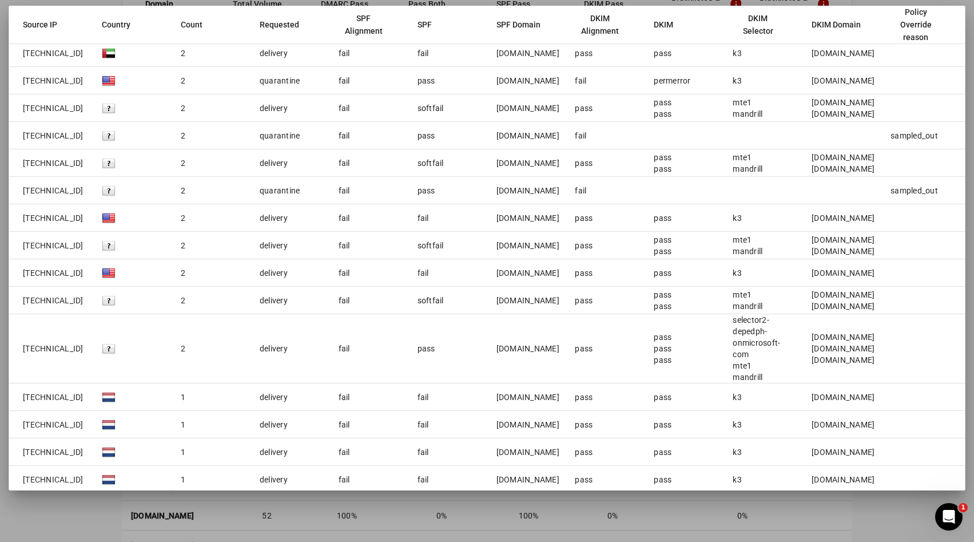
scroll to position [1379, 0]
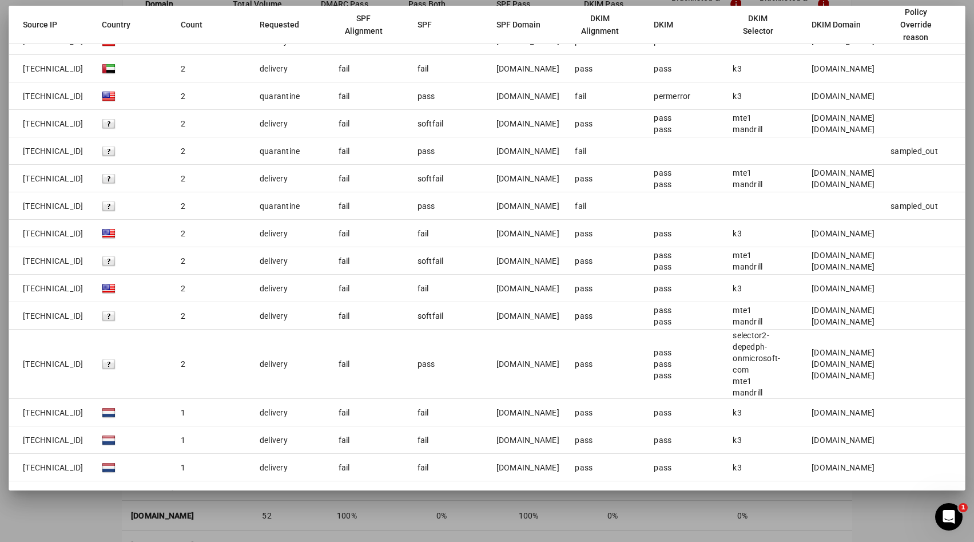
drag, startPoint x: 491, startPoint y: 96, endPoint x: 572, endPoint y: 98, distance: 80.1
click at [572, 98] on mat-row "[TECHNICAL_ID] 2 quarantine fail pass [DOMAIN_NAME] fail permerror k3 [DOMAIN_N…" at bounding box center [487, 95] width 956 height 27
copy div "[DOMAIN_NAME]"
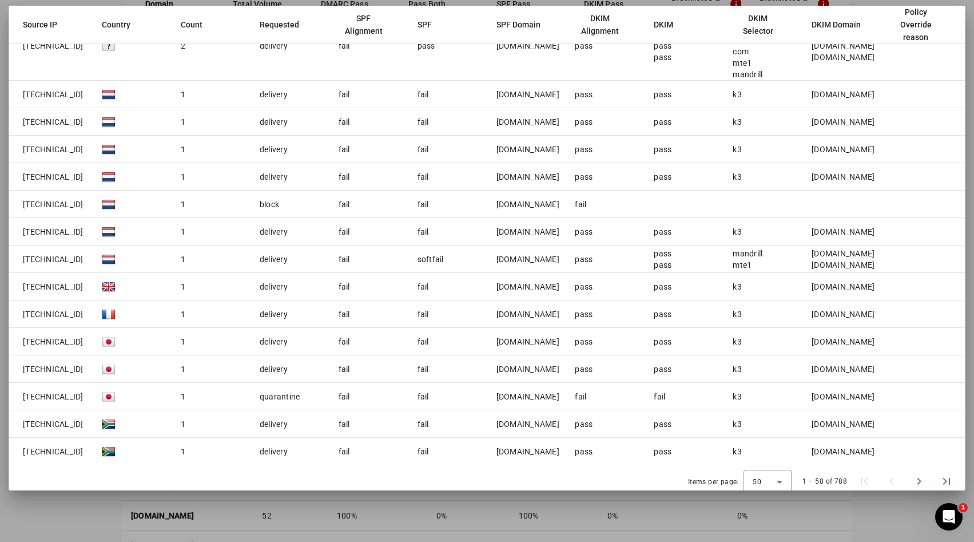
scroll to position [1704, 0]
